Goal: Information Seeking & Learning: Learn about a topic

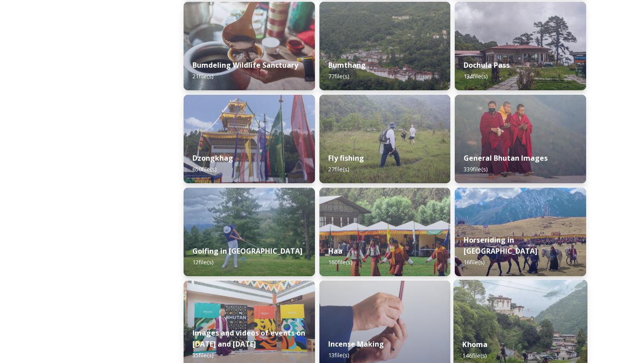
scroll to position [322, 0]
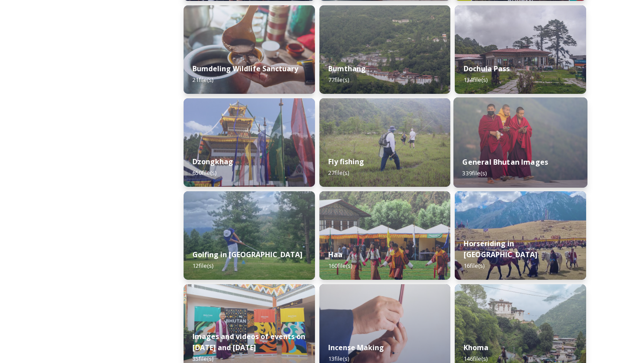
click at [516, 156] on div "General Bhutan Images 339 file(s)" at bounding box center [520, 167] width 134 height 40
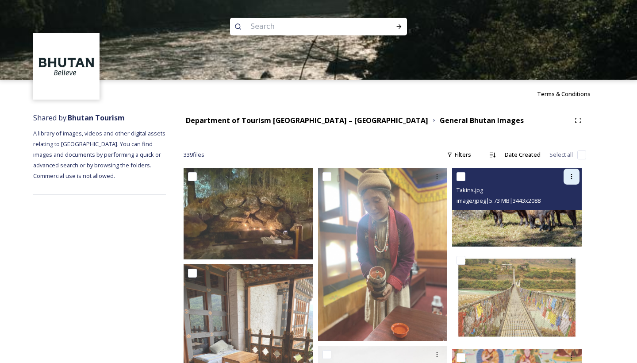
click at [575, 178] on div at bounding box center [571, 176] width 16 height 16
click at [566, 218] on div "Download" at bounding box center [561, 212] width 36 height 17
click at [518, 195] on div "image/jpeg | 5.73 MB | 3443 x 2088" at bounding box center [517, 200] width 123 height 11
click at [512, 220] on img at bounding box center [517, 207] width 130 height 79
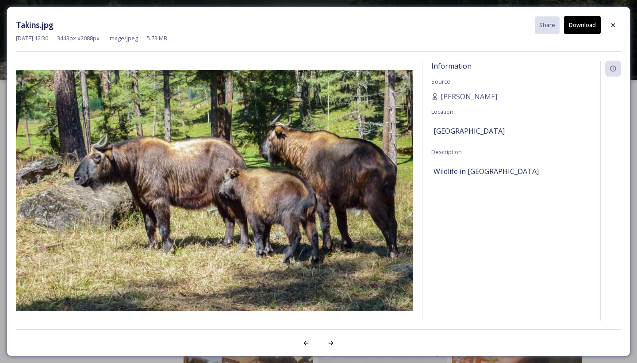
click at [591, 28] on button "Download" at bounding box center [582, 25] width 37 height 18
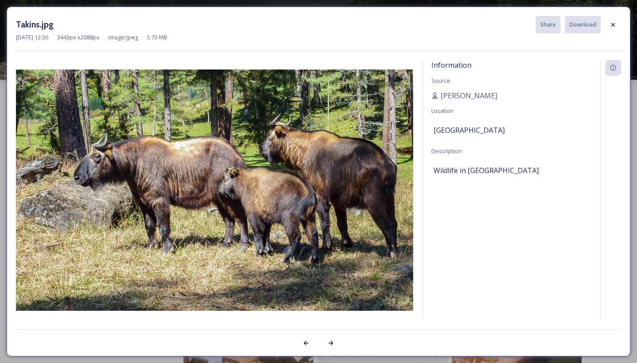
click at [412, 196] on img at bounding box center [214, 189] width 397 height 241
click at [612, 28] on div at bounding box center [613, 25] width 16 height 16
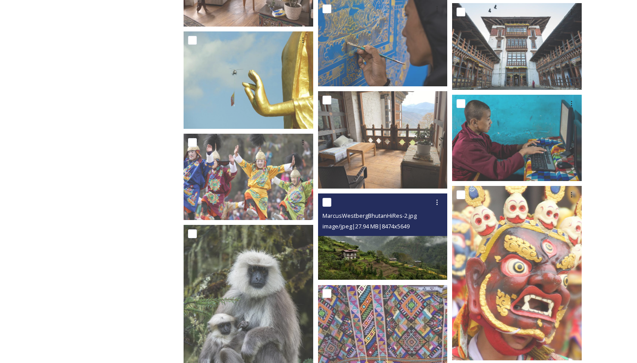
scroll to position [513, 0]
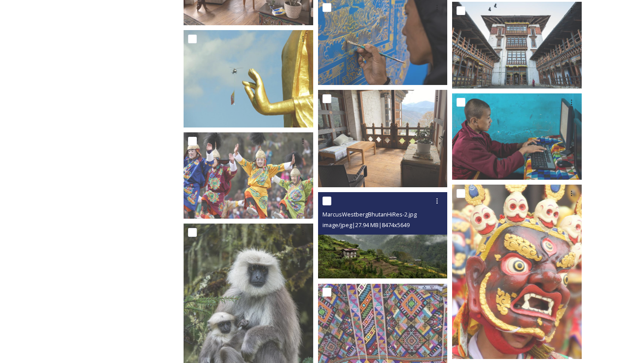
click at [384, 272] on img at bounding box center [383, 235] width 130 height 86
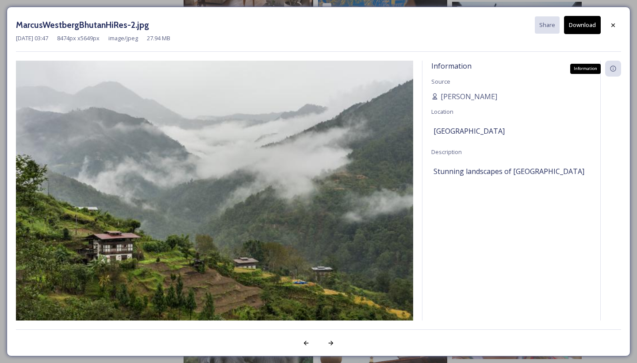
click at [615, 70] on icon at bounding box center [613, 69] width 6 height 6
click at [584, 32] on button "Download" at bounding box center [582, 25] width 37 height 18
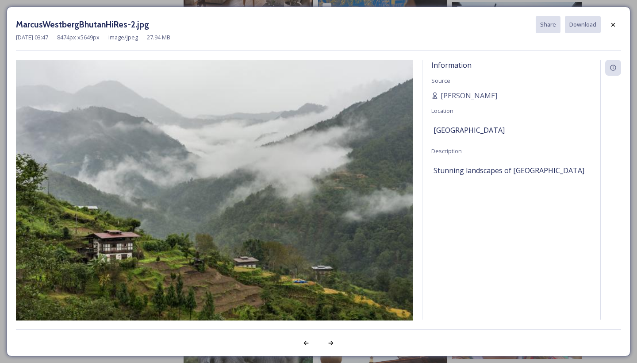
click at [406, 179] on img at bounding box center [214, 192] width 397 height 265
click at [330, 346] on div at bounding box center [331, 343] width 16 height 16
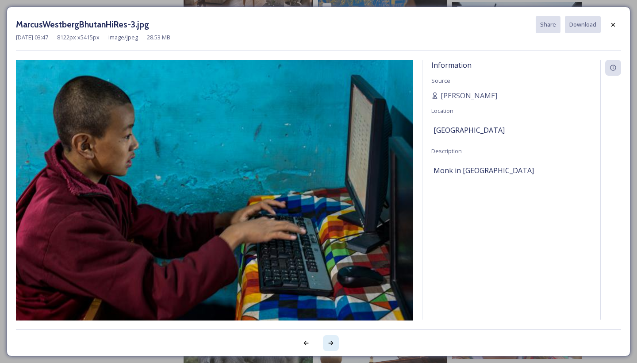
click at [330, 346] on div at bounding box center [331, 343] width 16 height 16
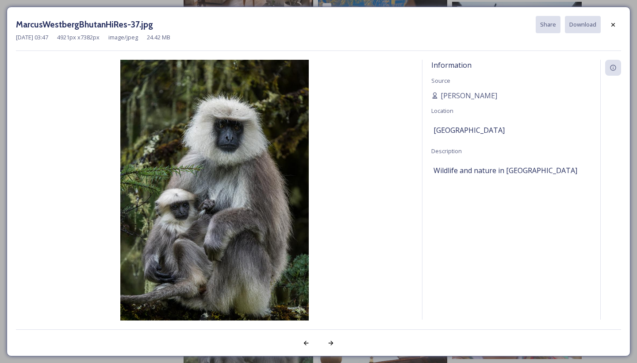
click at [256, 244] on img at bounding box center [214, 201] width 397 height 283
click at [331, 343] on icon at bounding box center [331, 343] width 5 height 4
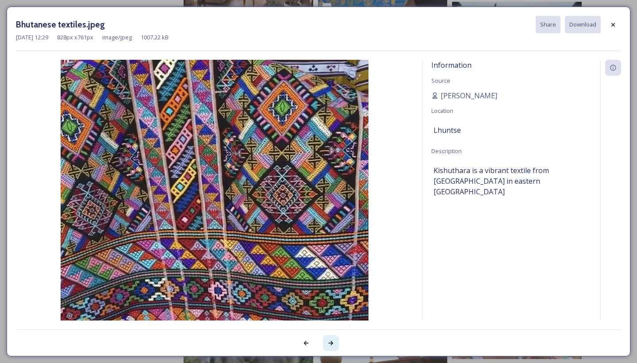
click at [331, 343] on icon at bounding box center [331, 343] width 5 height 4
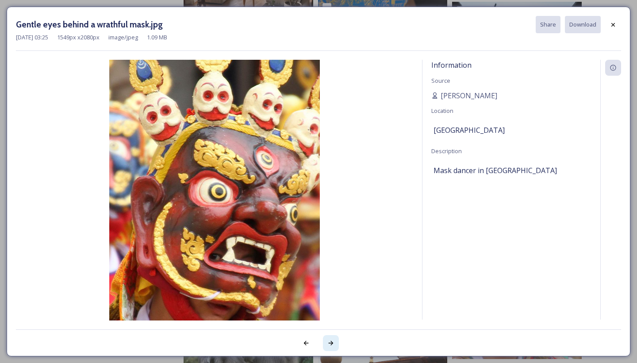
click at [331, 343] on icon at bounding box center [331, 343] width 5 height 4
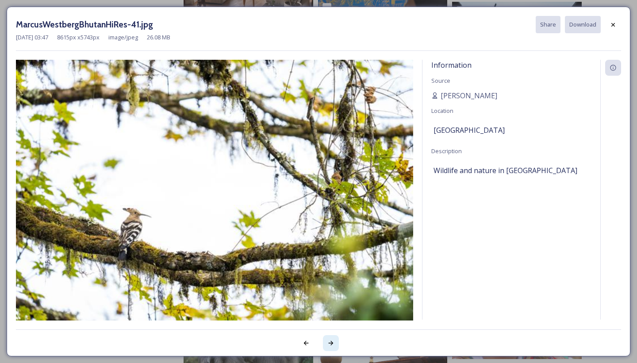
click at [331, 343] on icon at bounding box center [331, 343] width 5 height 4
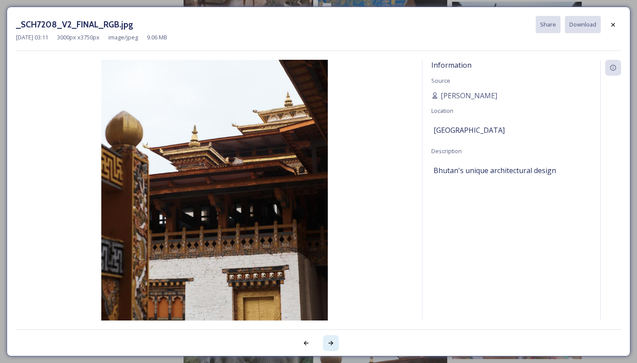
click at [332, 339] on icon at bounding box center [330, 342] width 7 height 7
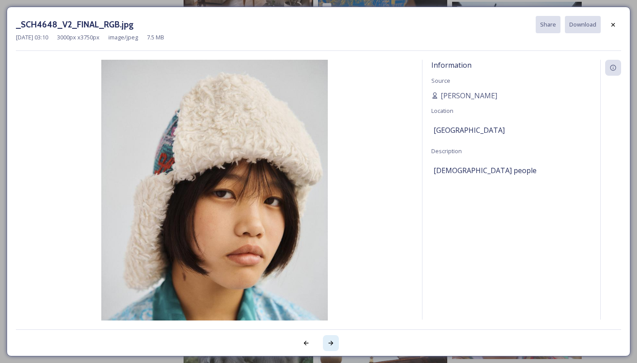
click at [332, 339] on icon at bounding box center [330, 342] width 7 height 7
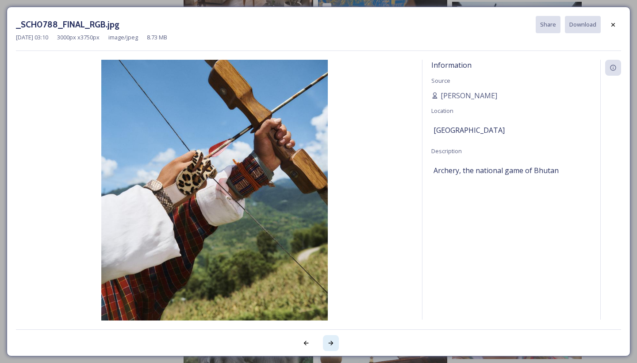
click at [333, 341] on icon at bounding box center [330, 342] width 7 height 7
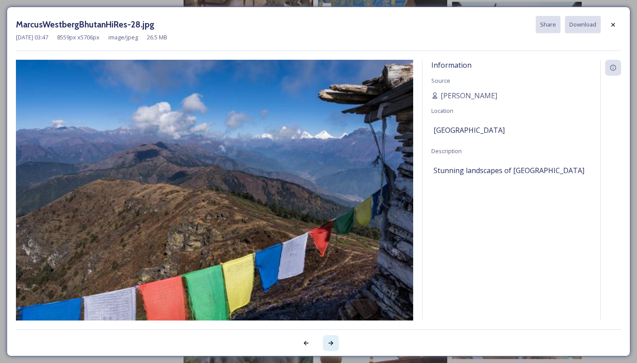
click at [332, 342] on icon at bounding box center [330, 342] width 7 height 7
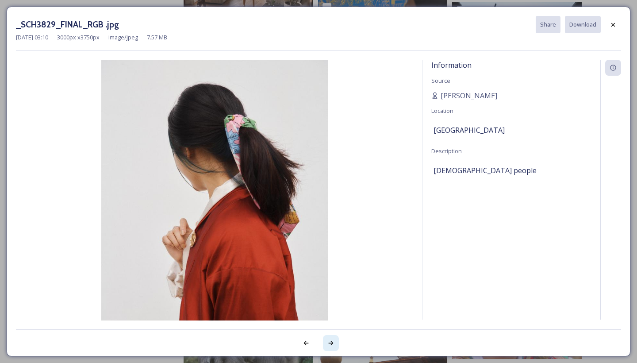
click at [332, 342] on icon at bounding box center [330, 342] width 7 height 7
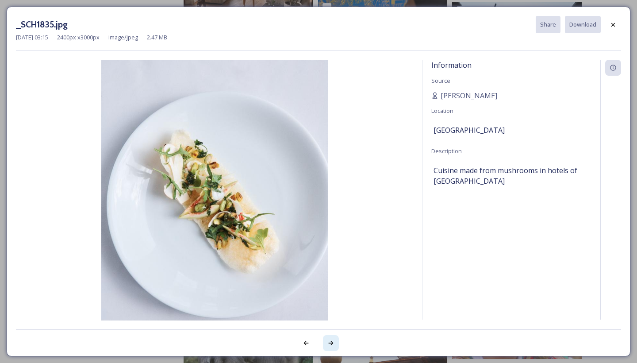
click at [332, 342] on icon at bounding box center [330, 342] width 7 height 7
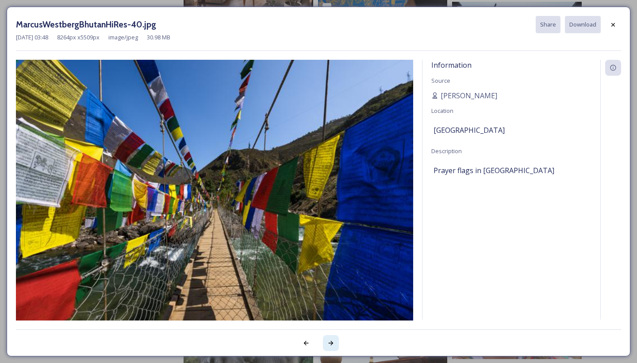
click at [326, 341] on div at bounding box center [331, 343] width 16 height 16
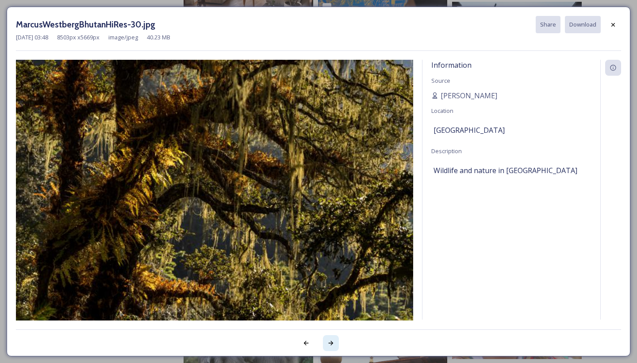
click at [331, 341] on icon at bounding box center [331, 343] width 5 height 4
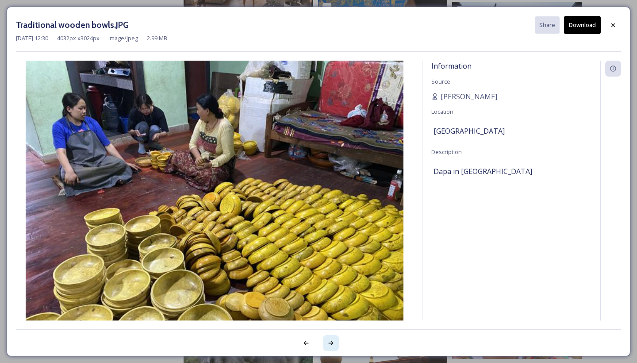
click at [332, 343] on icon at bounding box center [331, 343] width 5 height 4
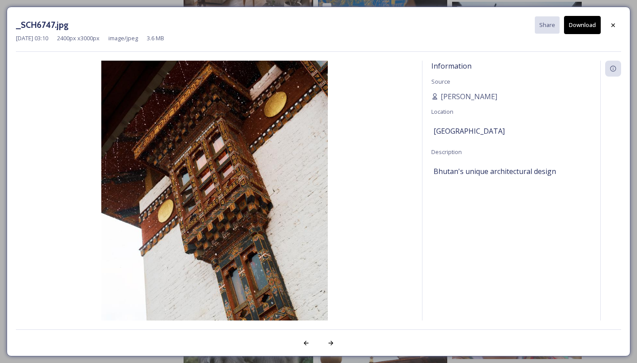
click at [383, 201] on img at bounding box center [214, 202] width 397 height 283
click at [332, 344] on icon at bounding box center [331, 343] width 5 height 4
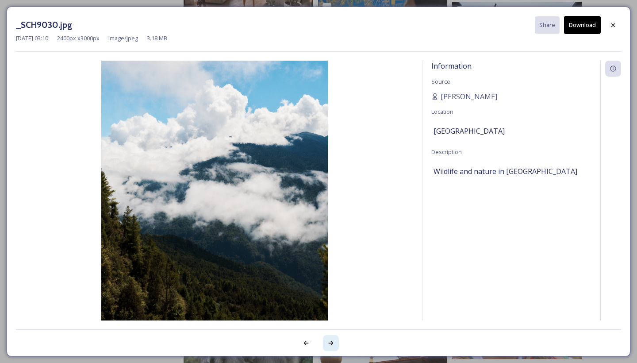
click at [333, 346] on div at bounding box center [331, 343] width 16 height 16
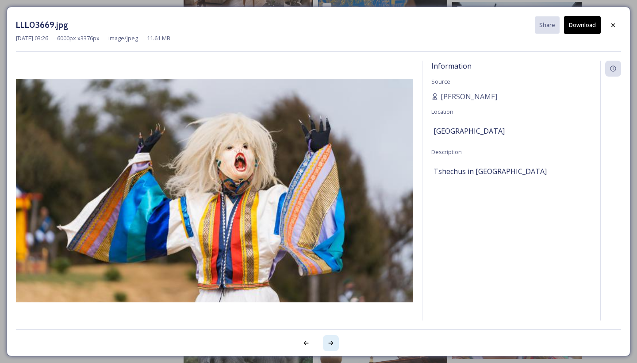
click at [333, 346] on div at bounding box center [331, 343] width 16 height 16
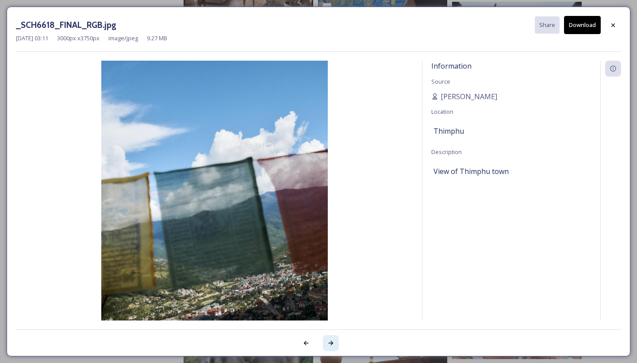
click at [329, 341] on icon at bounding box center [330, 342] width 7 height 7
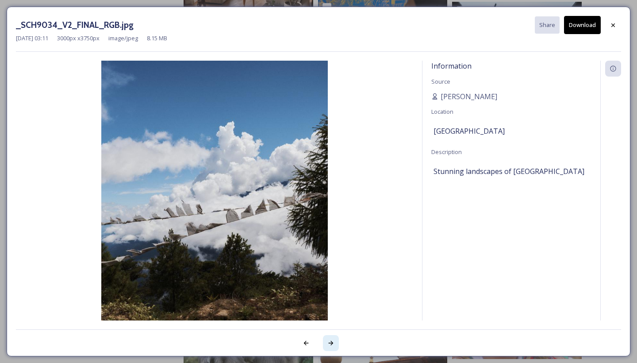
click at [333, 341] on icon at bounding box center [330, 342] width 7 height 7
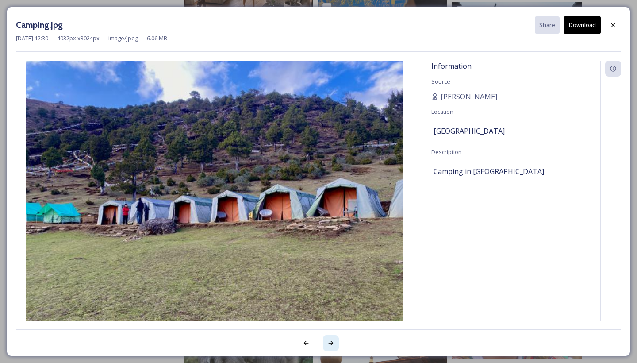
click at [333, 341] on icon at bounding box center [330, 342] width 7 height 7
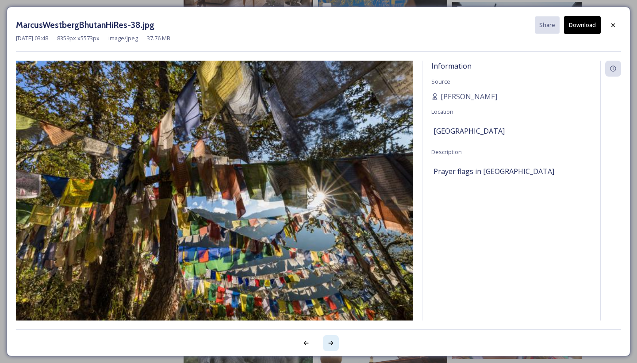
click at [333, 341] on icon at bounding box center [330, 342] width 7 height 7
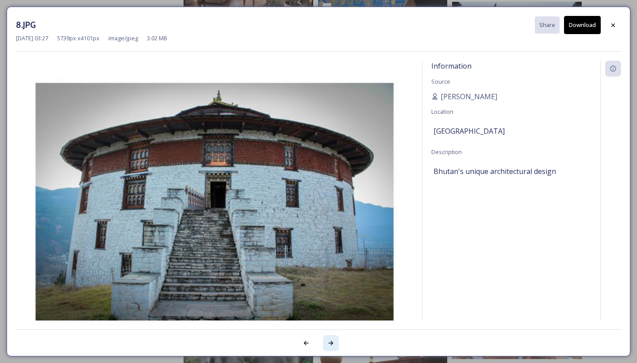
click at [333, 341] on icon at bounding box center [330, 342] width 7 height 7
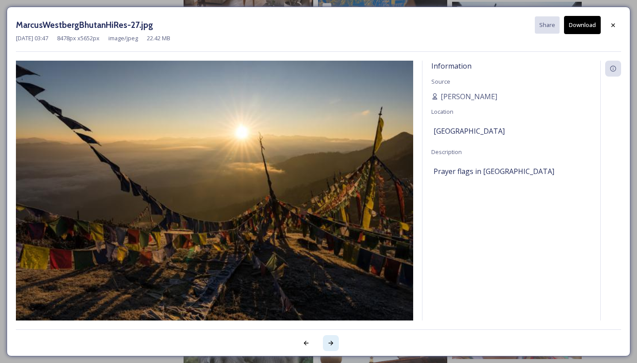
click at [333, 341] on icon at bounding box center [330, 342] width 7 height 7
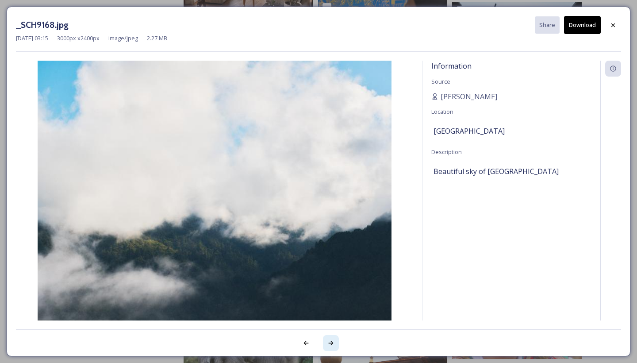
click at [333, 341] on icon at bounding box center [330, 342] width 7 height 7
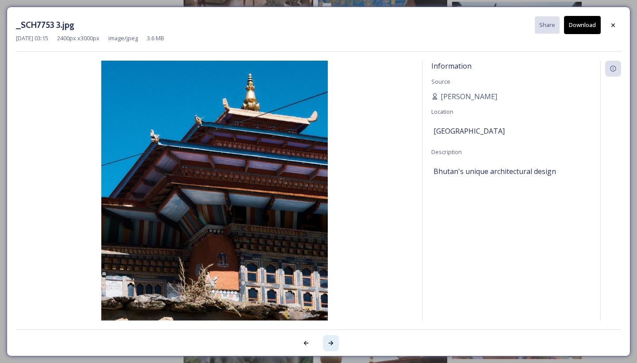
click at [333, 341] on icon at bounding box center [330, 342] width 7 height 7
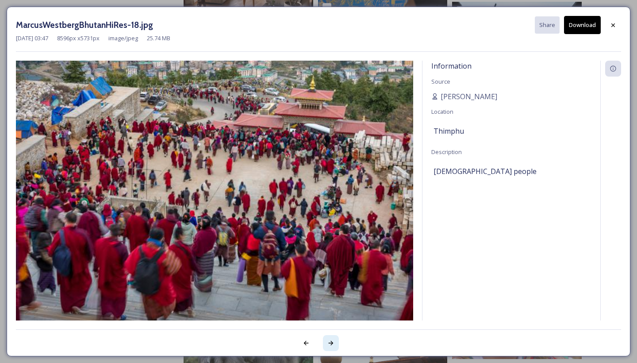
click at [333, 341] on icon at bounding box center [330, 342] width 7 height 7
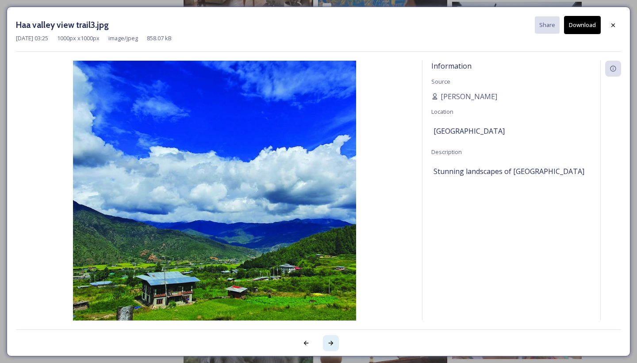
click at [333, 341] on icon at bounding box center [330, 342] width 7 height 7
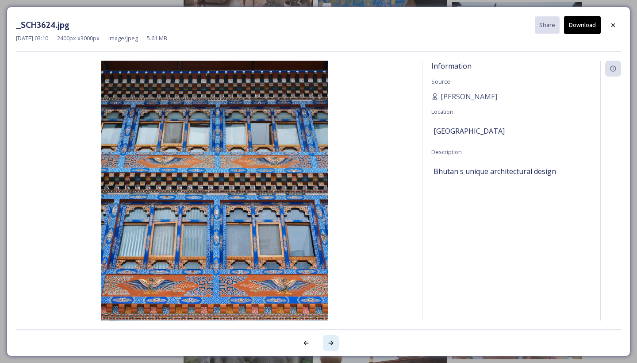
click at [333, 341] on icon at bounding box center [330, 342] width 7 height 7
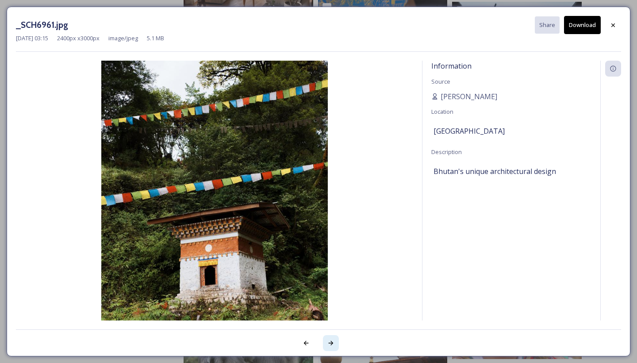
click at [333, 341] on icon at bounding box center [330, 342] width 7 height 7
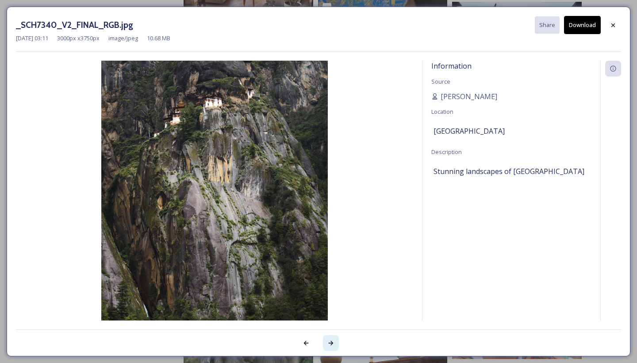
click at [333, 341] on icon at bounding box center [330, 342] width 7 height 7
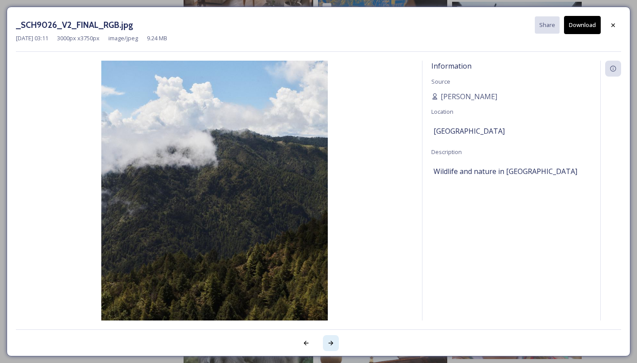
click at [333, 341] on icon at bounding box center [330, 342] width 7 height 7
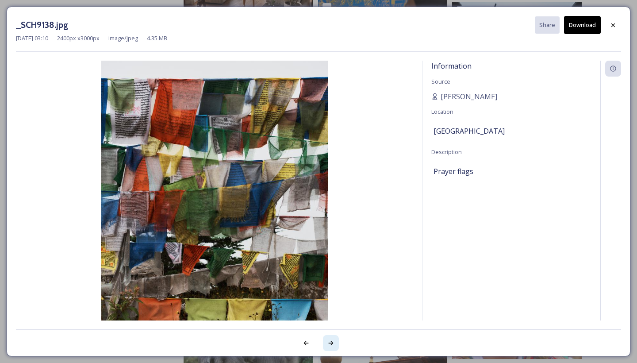
click at [333, 341] on icon at bounding box center [330, 342] width 7 height 7
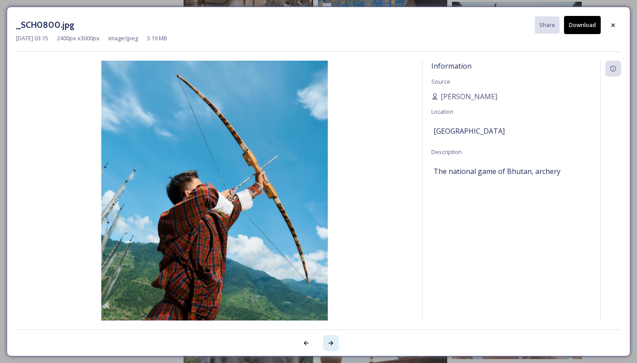
click at [333, 341] on icon at bounding box center [330, 342] width 7 height 7
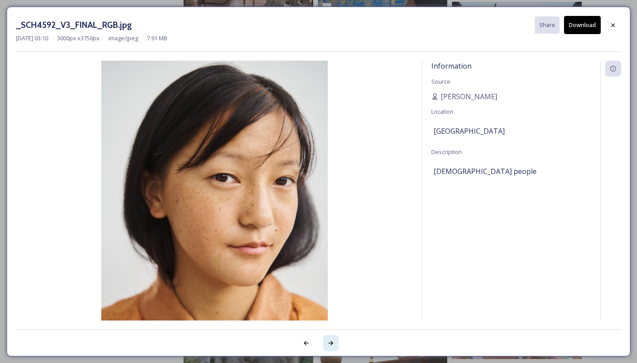
click at [333, 341] on icon at bounding box center [330, 342] width 7 height 7
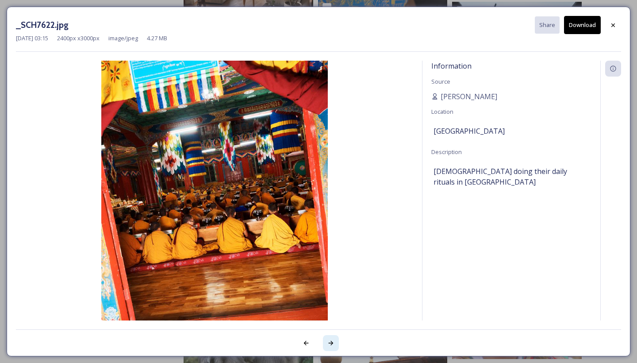
click at [333, 341] on icon at bounding box center [330, 342] width 7 height 7
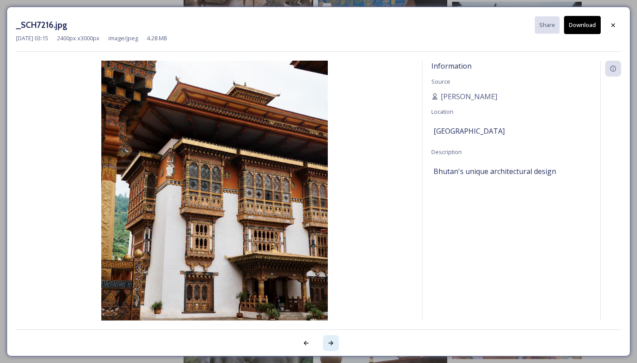
click at [330, 345] on icon at bounding box center [330, 342] width 7 height 7
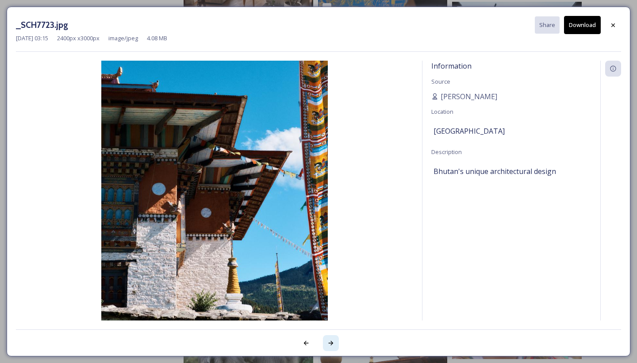
click at [330, 345] on icon at bounding box center [330, 342] width 7 height 7
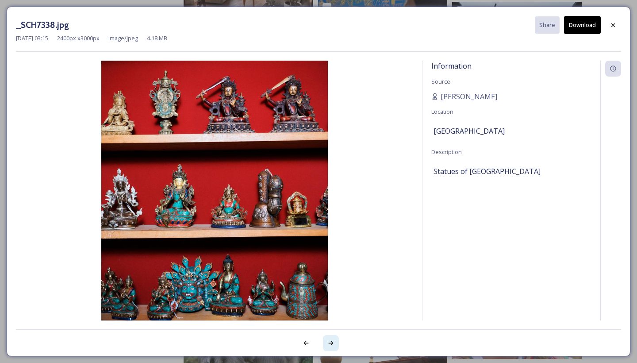
click at [330, 345] on icon at bounding box center [330, 342] width 7 height 7
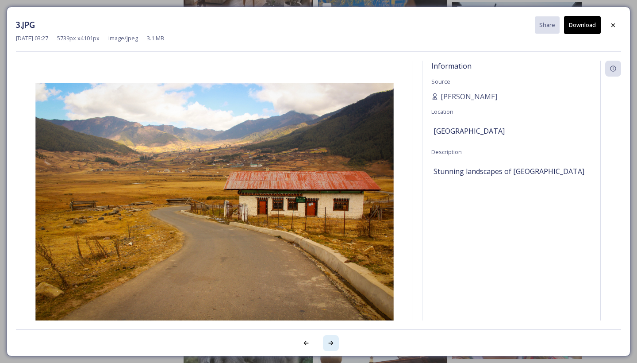
click at [331, 345] on icon at bounding box center [330, 342] width 7 height 7
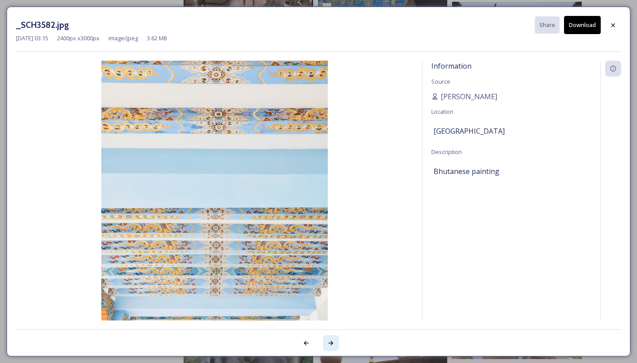
click at [331, 345] on icon at bounding box center [330, 342] width 7 height 7
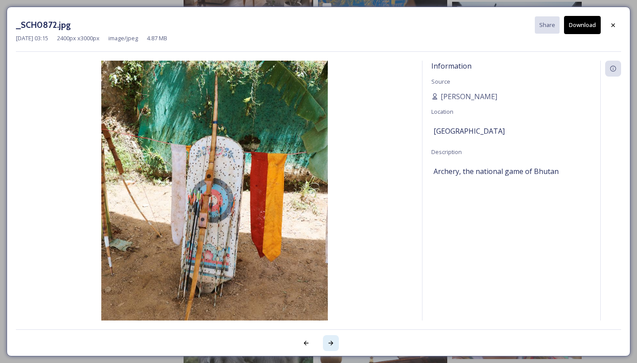
click at [331, 345] on icon at bounding box center [330, 342] width 7 height 7
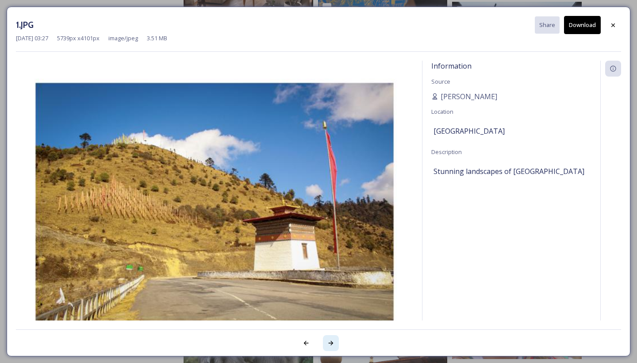
click at [334, 343] on icon at bounding box center [330, 342] width 7 height 7
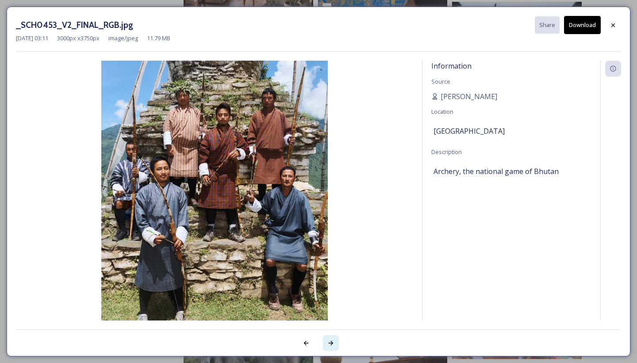
click at [334, 343] on icon at bounding box center [330, 342] width 7 height 7
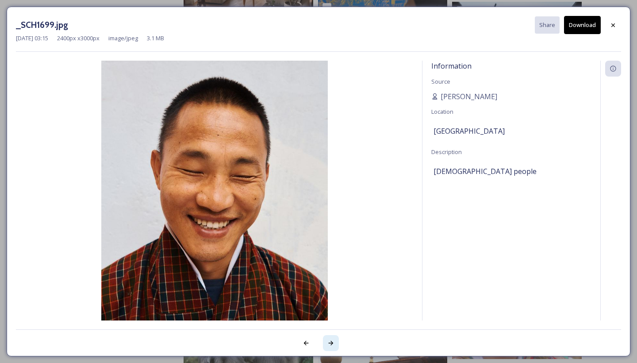
click at [334, 343] on icon at bounding box center [330, 342] width 7 height 7
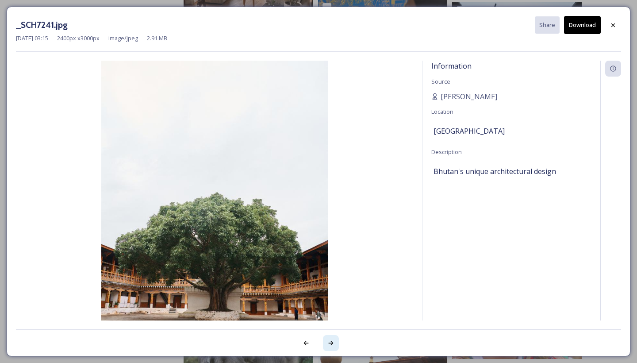
click at [333, 344] on icon at bounding box center [330, 342] width 7 height 7
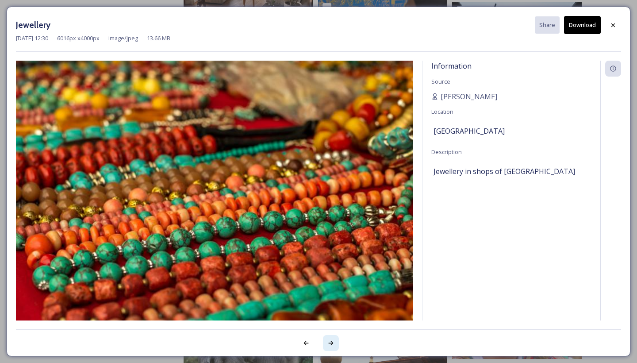
click at [329, 341] on icon at bounding box center [330, 342] width 7 height 7
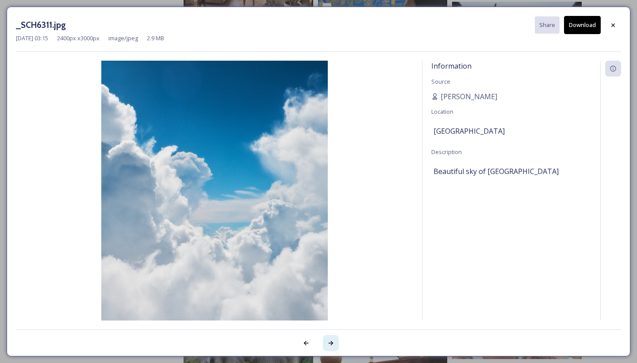
click at [329, 341] on icon at bounding box center [330, 342] width 7 height 7
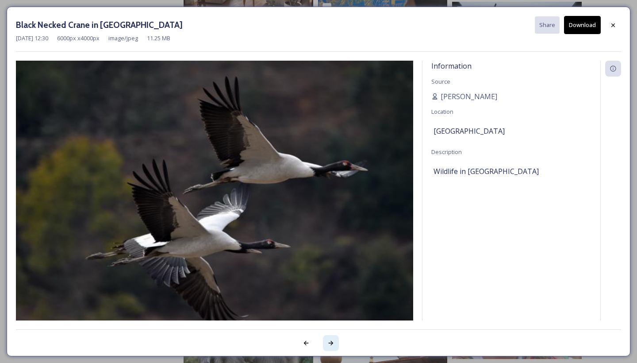
click at [331, 345] on icon at bounding box center [330, 342] width 7 height 7
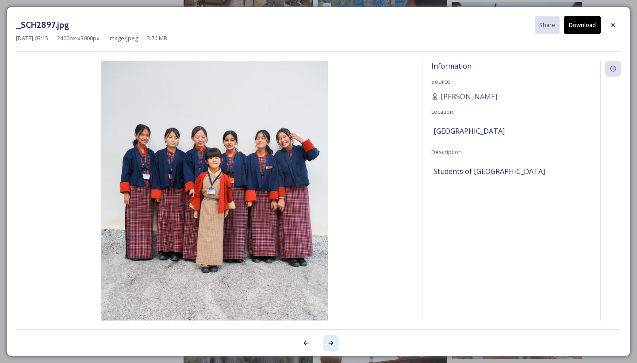
click at [328, 340] on icon at bounding box center [330, 342] width 7 height 7
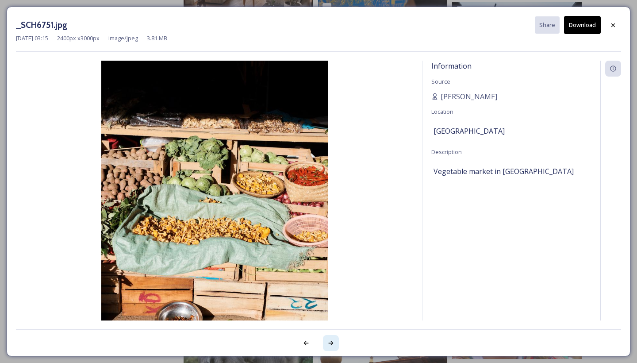
click at [328, 340] on icon at bounding box center [330, 342] width 7 height 7
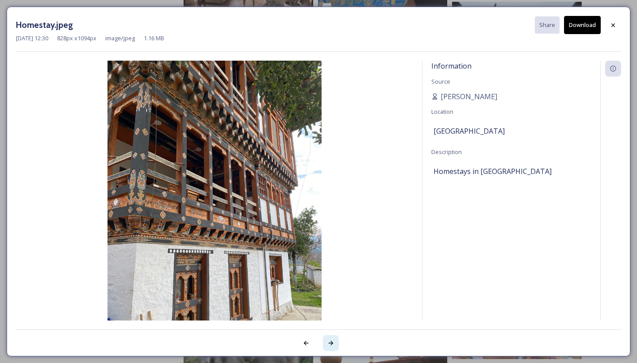
click at [328, 340] on icon at bounding box center [330, 342] width 7 height 7
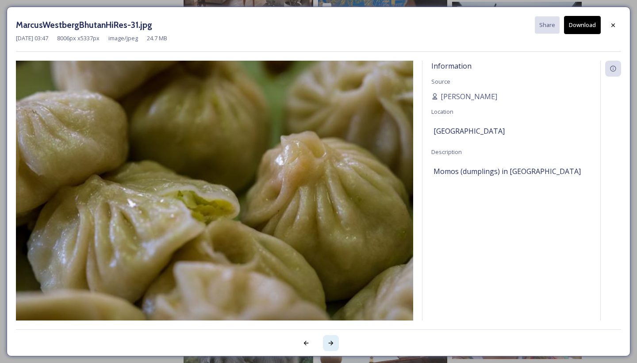
click at [328, 340] on icon at bounding box center [330, 342] width 7 height 7
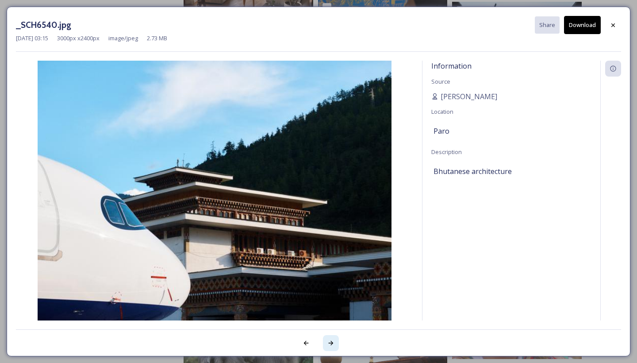
click at [328, 340] on icon at bounding box center [330, 342] width 7 height 7
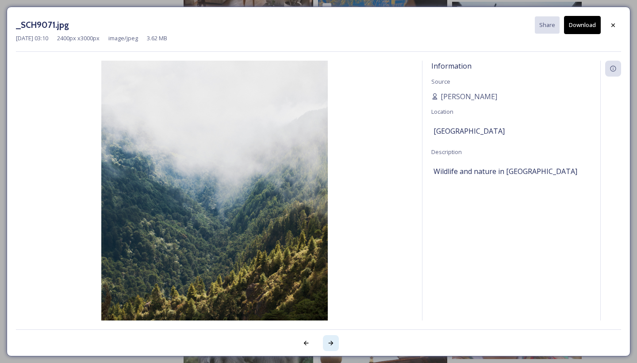
click at [330, 341] on icon at bounding box center [330, 342] width 7 height 7
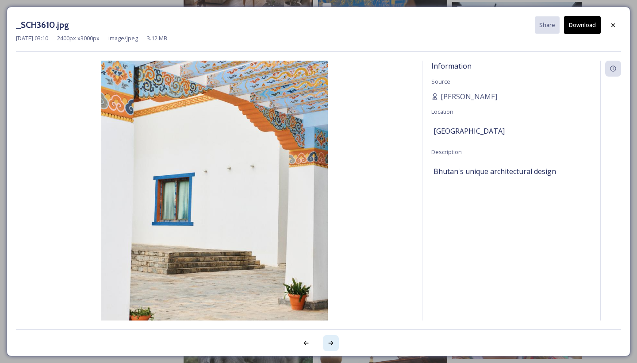
click at [330, 341] on icon at bounding box center [330, 342] width 7 height 7
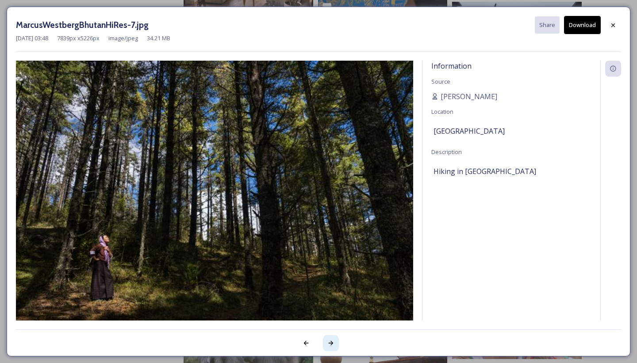
click at [330, 341] on icon at bounding box center [330, 342] width 7 height 7
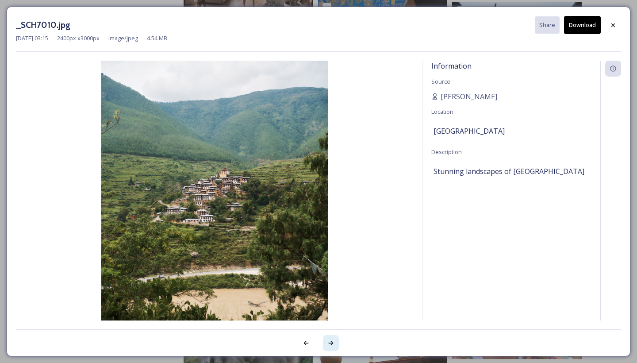
click at [329, 341] on icon at bounding box center [330, 342] width 7 height 7
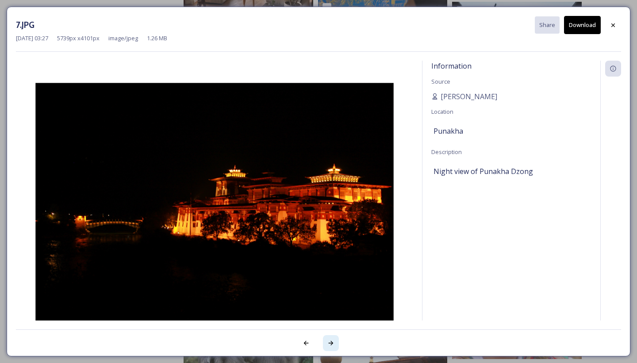
click at [332, 343] on icon at bounding box center [331, 343] width 5 height 4
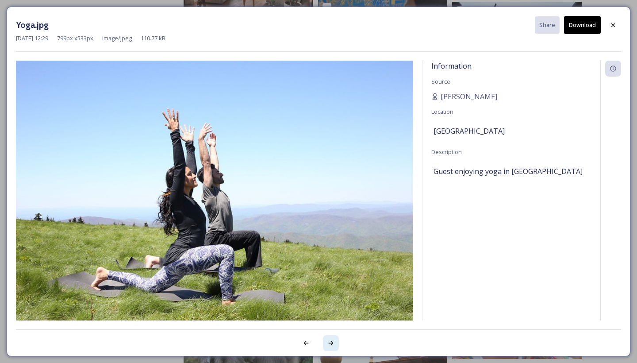
click at [330, 341] on icon at bounding box center [330, 342] width 7 height 7
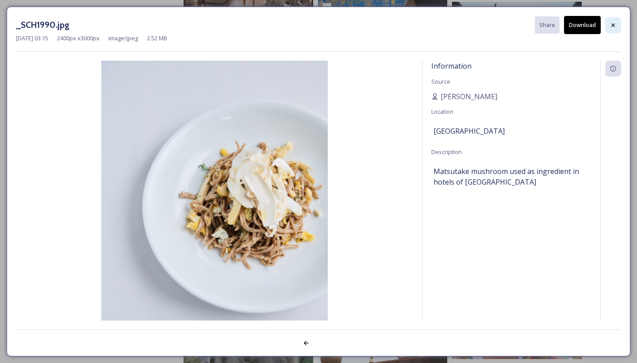
click at [611, 28] on icon at bounding box center [612, 25] width 7 height 7
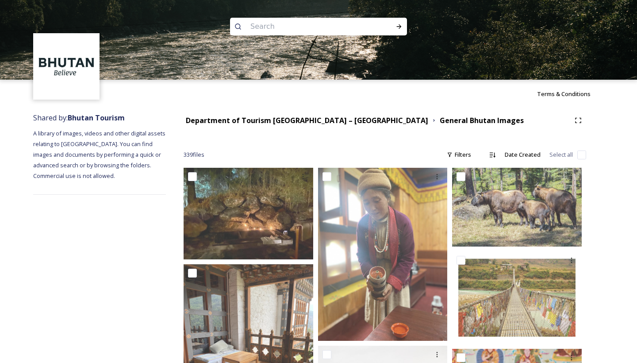
scroll to position [0, 0]
click at [262, 119] on strong "Department of Tourism [GEOGRAPHIC_DATA] – [GEOGRAPHIC_DATA]" at bounding box center [307, 120] width 242 height 10
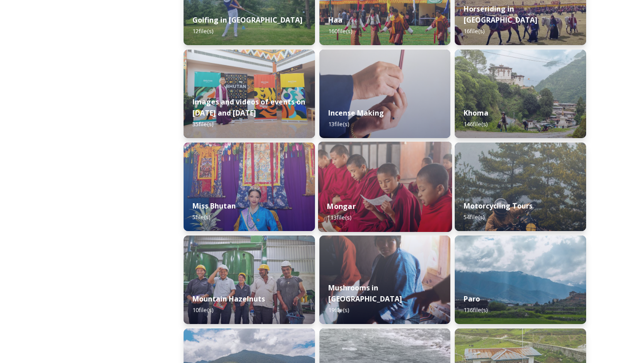
scroll to position [557, 0]
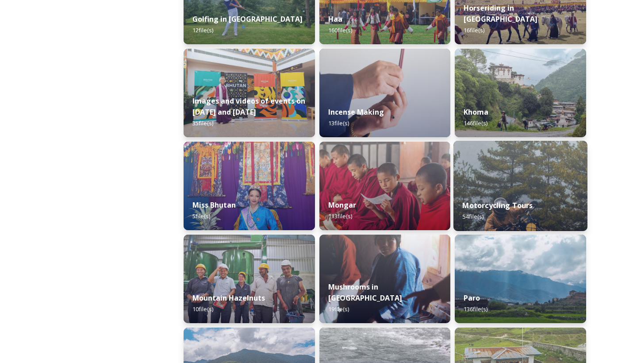
click at [497, 205] on strong "Motorcycling Tours" at bounding box center [498, 205] width 70 height 10
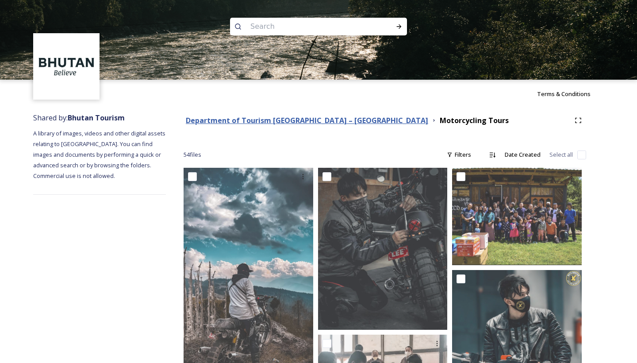
click at [285, 119] on strong "Department of Tourism [GEOGRAPHIC_DATA] – [GEOGRAPHIC_DATA]" at bounding box center [307, 120] width 242 height 10
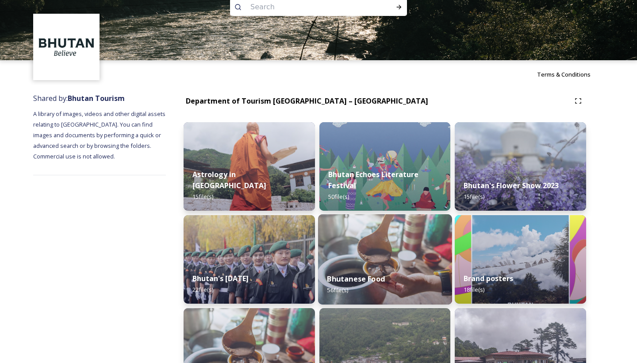
scroll to position [25, 0]
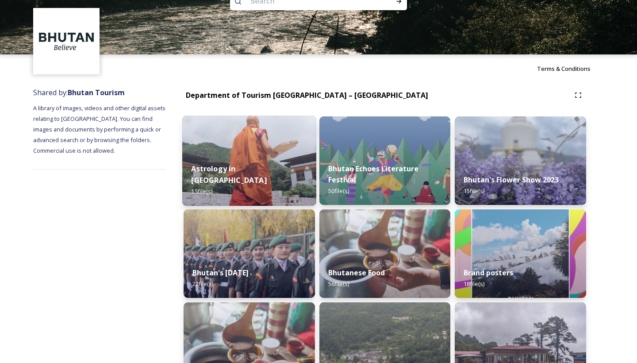
click at [283, 177] on div "Astrology in [GEOGRAPHIC_DATA] 15 file(s)" at bounding box center [249, 179] width 134 height 51
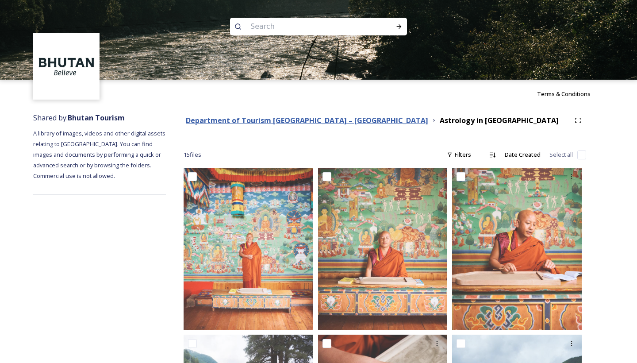
click at [288, 117] on strong "Department of Tourism [GEOGRAPHIC_DATA] – [GEOGRAPHIC_DATA]" at bounding box center [307, 120] width 242 height 10
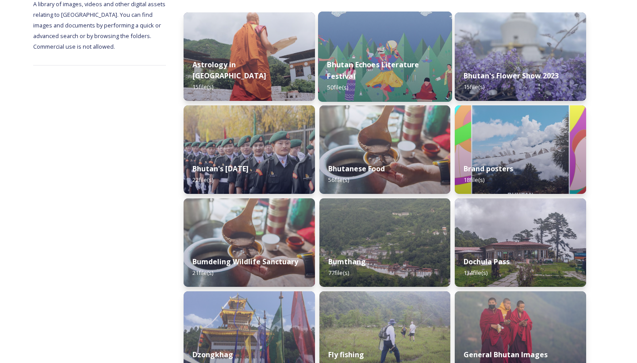
scroll to position [130, 0]
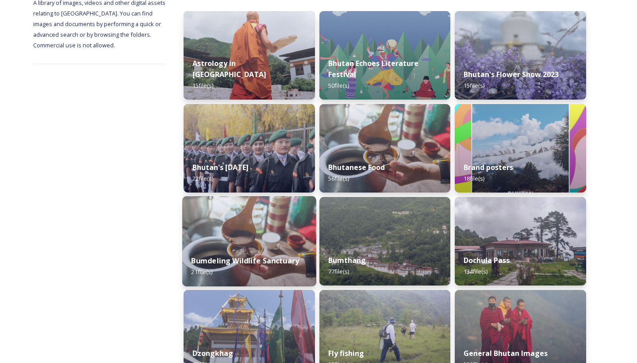
click at [284, 241] on img at bounding box center [249, 241] width 134 height 90
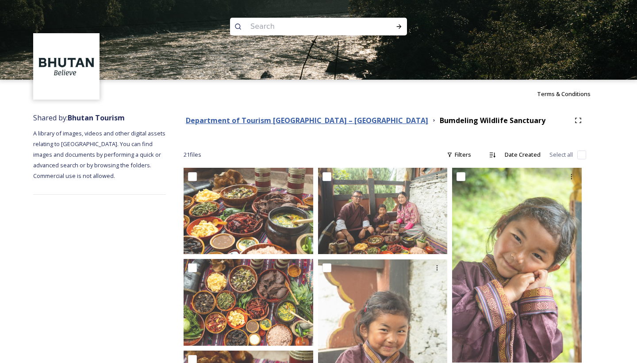
click at [283, 119] on strong "Department of Tourism [GEOGRAPHIC_DATA] – [GEOGRAPHIC_DATA]" at bounding box center [307, 120] width 242 height 10
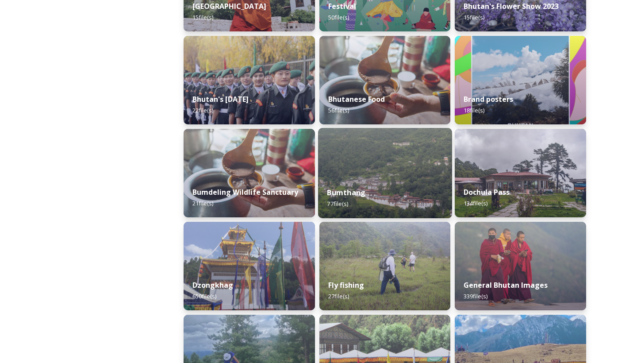
scroll to position [199, 0]
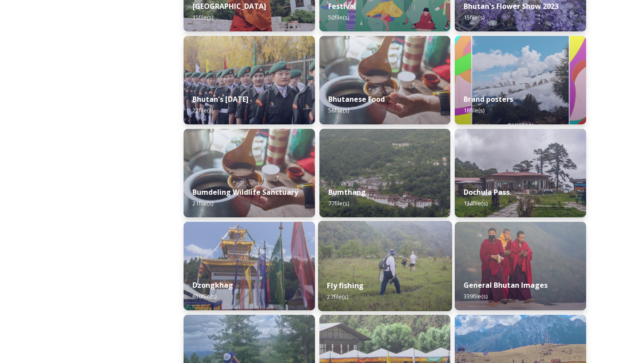
click at [356, 272] on div "Fly fishing 27 file(s)" at bounding box center [385, 291] width 134 height 40
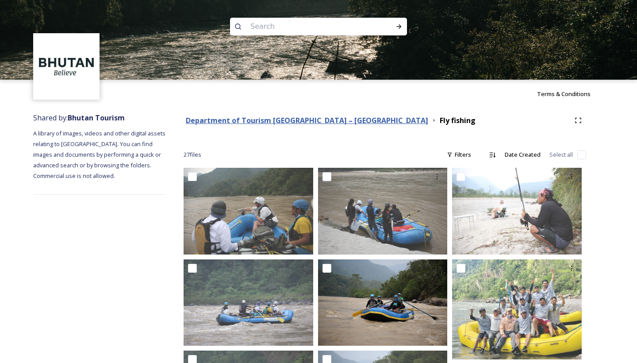
click at [261, 122] on strong "Department of Tourism [GEOGRAPHIC_DATA] – [GEOGRAPHIC_DATA]" at bounding box center [307, 120] width 242 height 10
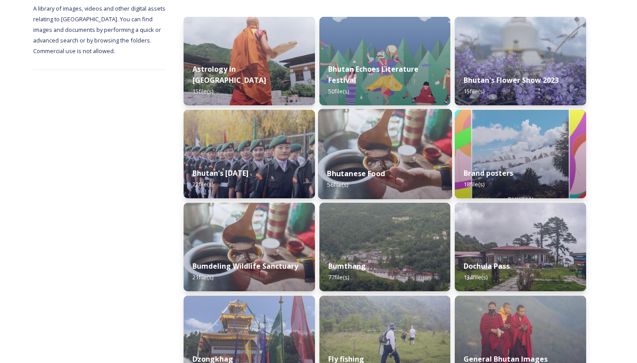
scroll to position [127, 0]
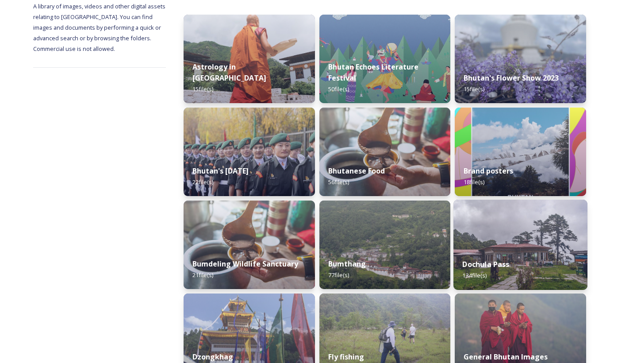
click at [504, 259] on strong "Dochula Pass" at bounding box center [486, 264] width 47 height 10
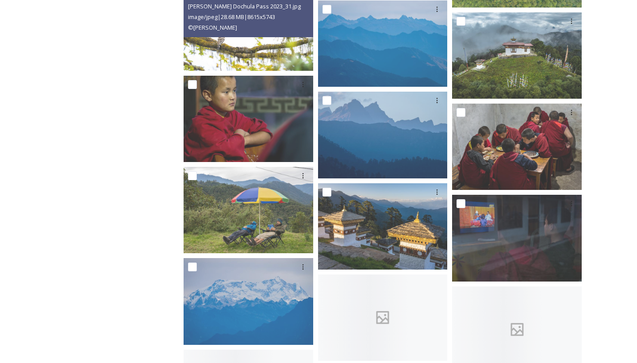
scroll to position [1553, 0]
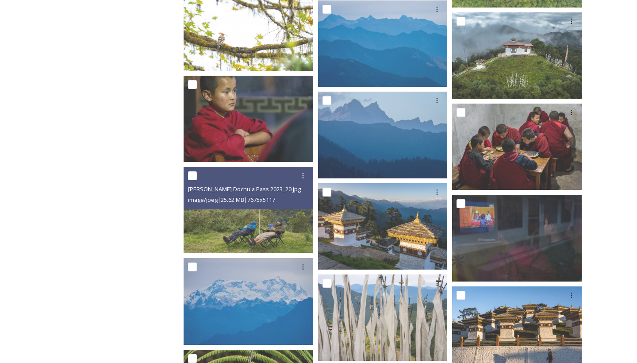
click at [245, 228] on div "[PERSON_NAME] Dochula Pass 2023_20.jpg image/jpeg | 25.62 MB | 7675 x 5117" at bounding box center [249, 210] width 130 height 86
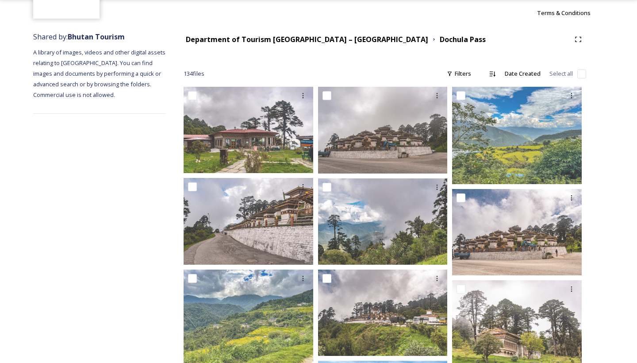
scroll to position [55, 0]
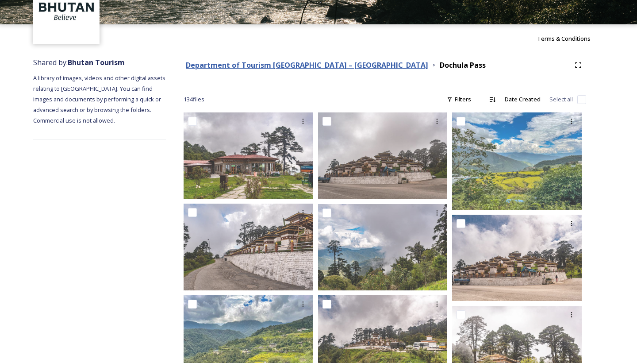
click at [281, 65] on strong "Department of Tourism [GEOGRAPHIC_DATA] – [GEOGRAPHIC_DATA]" at bounding box center [307, 65] width 242 height 10
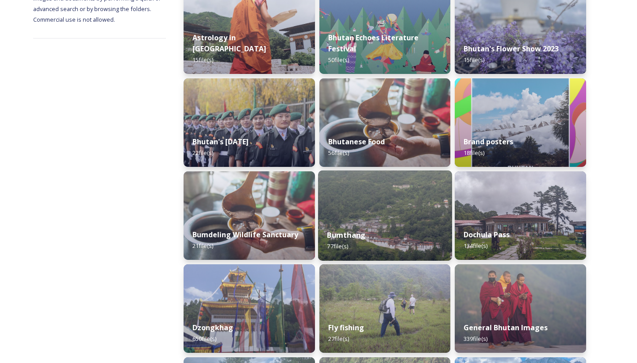
scroll to position [212, 0]
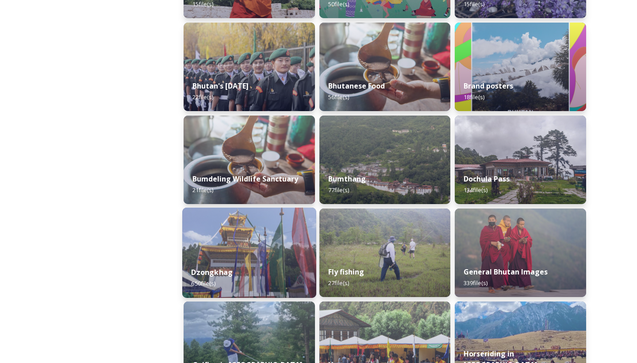
click at [265, 249] on img at bounding box center [249, 252] width 134 height 90
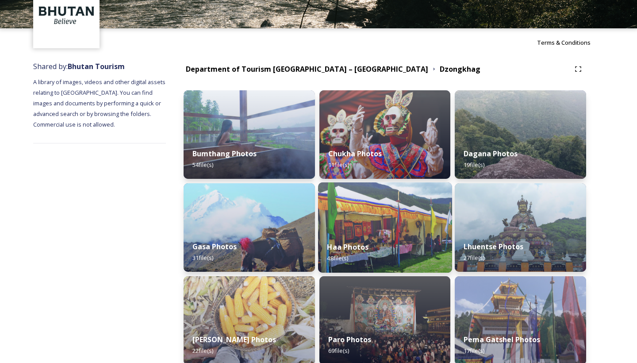
scroll to position [52, 0]
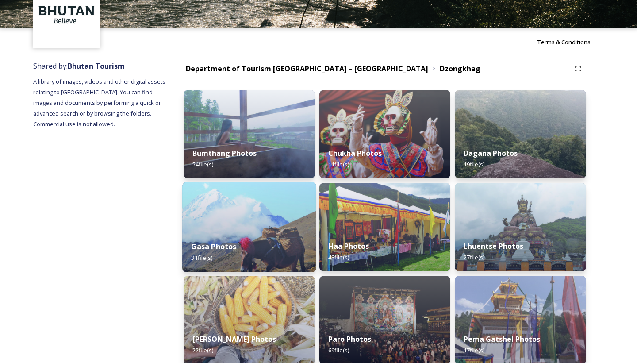
click at [295, 237] on div "Gasa Photos 31 file(s)" at bounding box center [249, 252] width 134 height 40
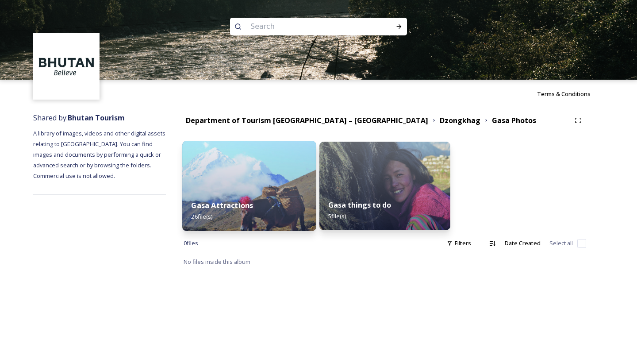
click at [276, 210] on div "Gasa Attractions 26 file(s)" at bounding box center [249, 211] width 134 height 40
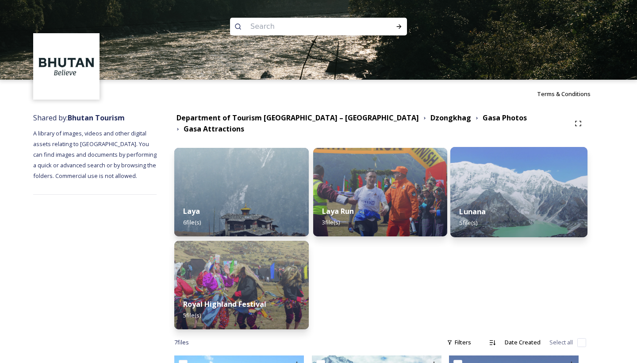
click at [529, 197] on div "Lunana 5 file(s)" at bounding box center [518, 217] width 137 height 40
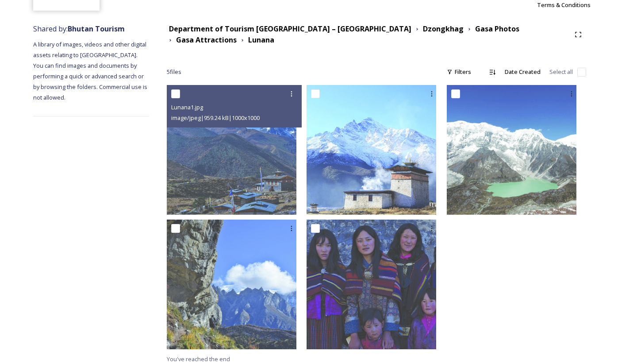
scroll to position [88, 0]
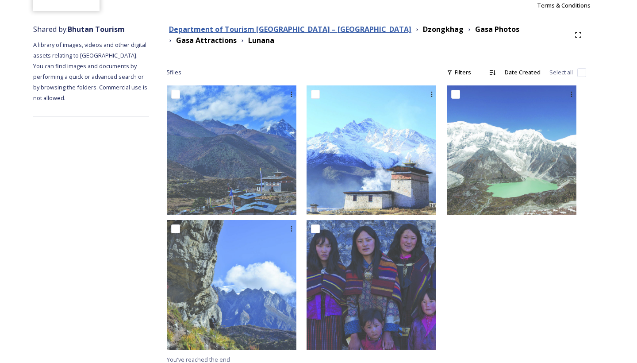
click at [262, 31] on strong "Department of Tourism [GEOGRAPHIC_DATA] – [GEOGRAPHIC_DATA]" at bounding box center [290, 29] width 242 height 10
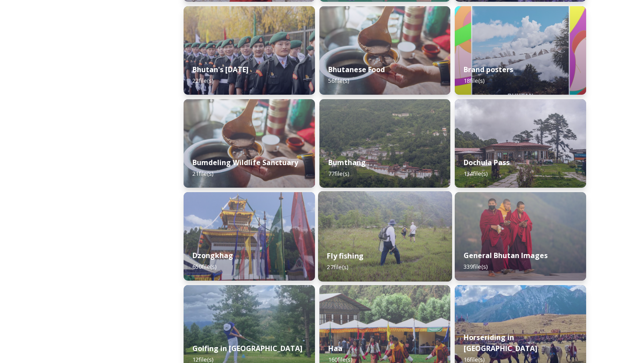
scroll to position [229, 0]
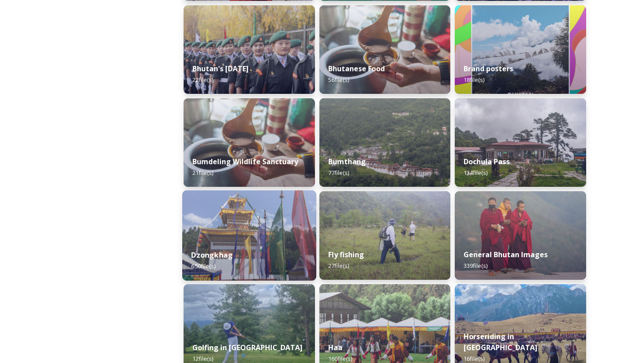
click at [277, 241] on div "Dzongkhag 650 file(s)" at bounding box center [249, 260] width 134 height 40
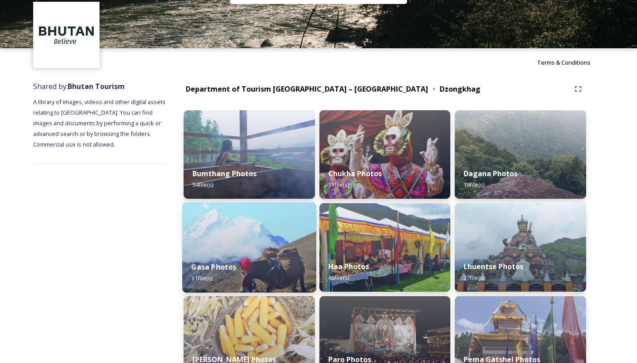
scroll to position [34, 0]
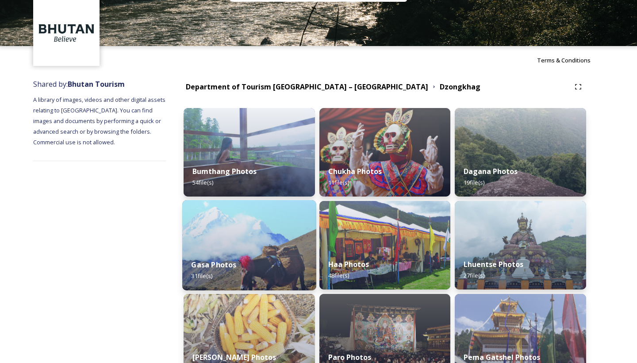
click at [273, 274] on div "Gasa Photos 31 file(s)" at bounding box center [249, 270] width 134 height 40
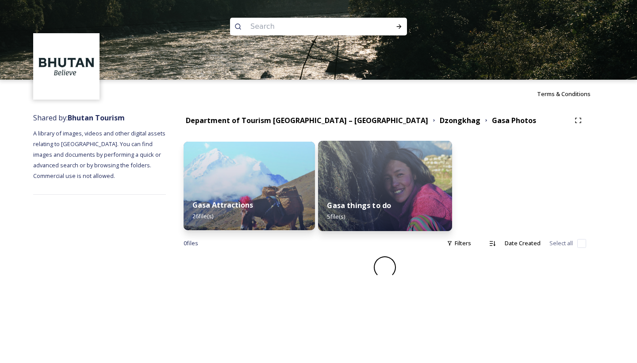
click at [348, 209] on strong "Gasa things to do" at bounding box center [359, 205] width 64 height 10
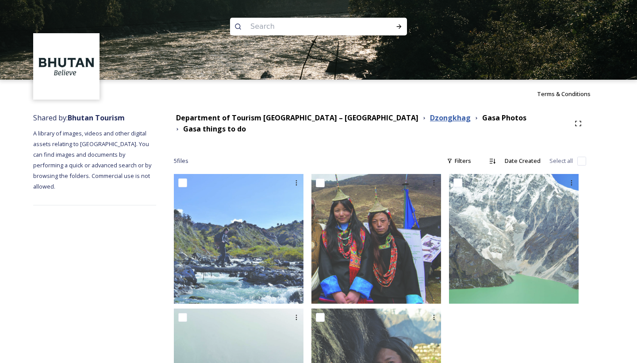
click at [430, 120] on strong "Dzongkhag" at bounding box center [450, 118] width 41 height 10
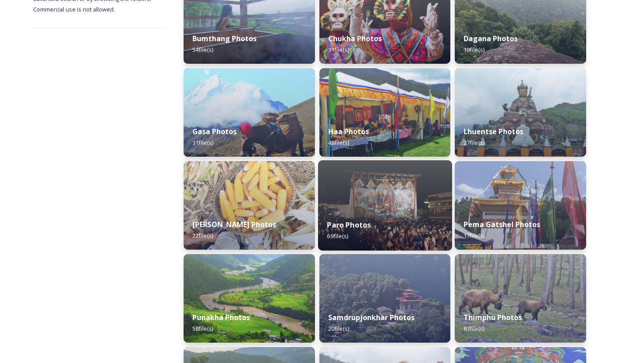
scroll to position [169, 0]
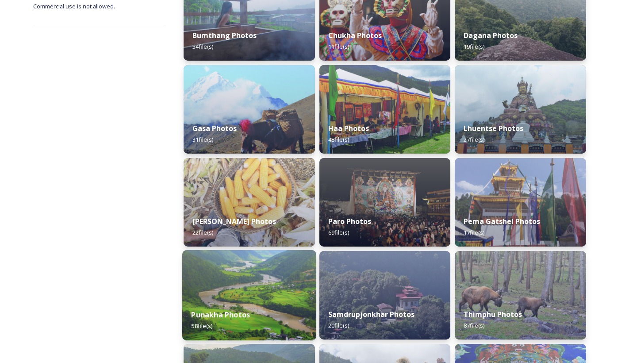
click at [260, 306] on div "Punakha Photos 58 file(s)" at bounding box center [249, 320] width 134 height 40
